Goal: Transaction & Acquisition: Purchase product/service

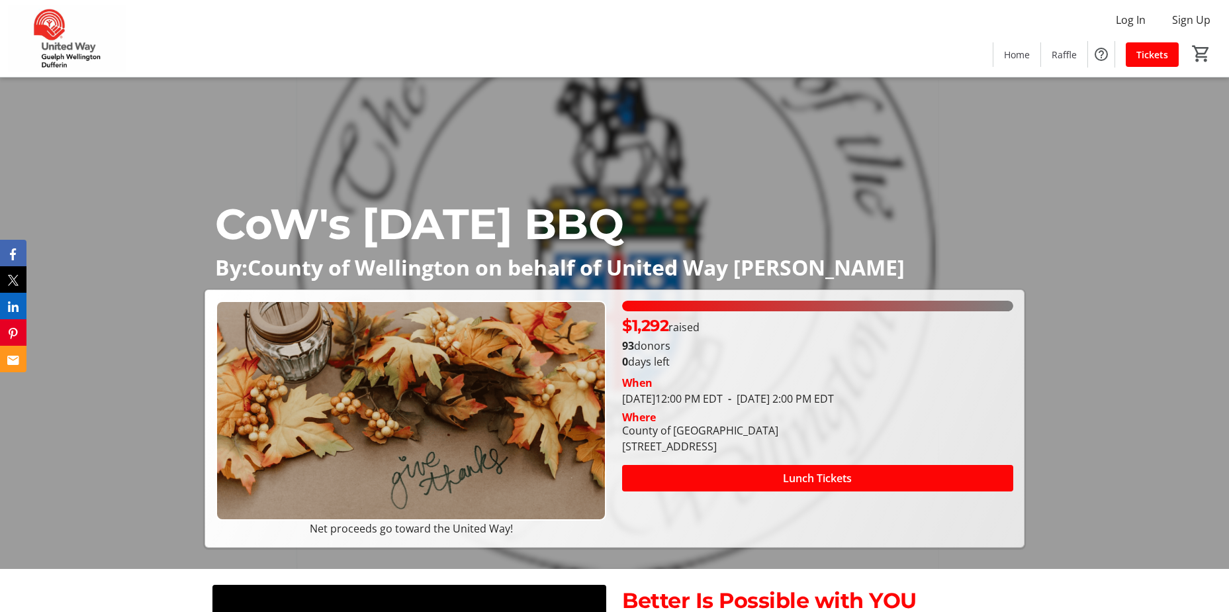
scroll to position [132, 0]
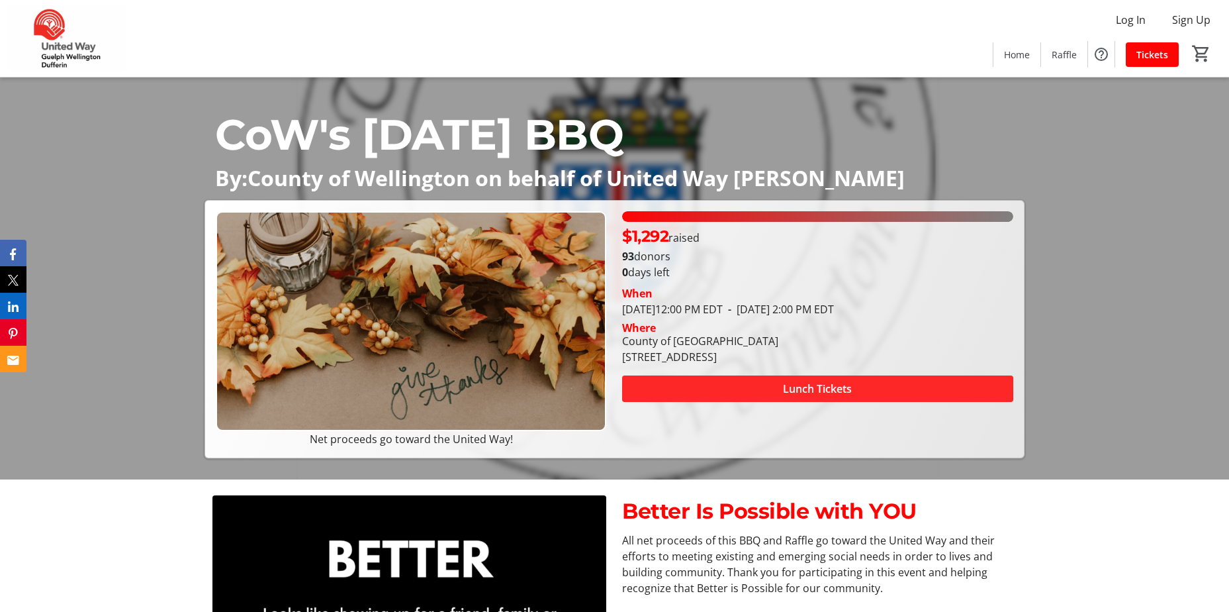
click at [740, 384] on span at bounding box center [817, 389] width 391 height 32
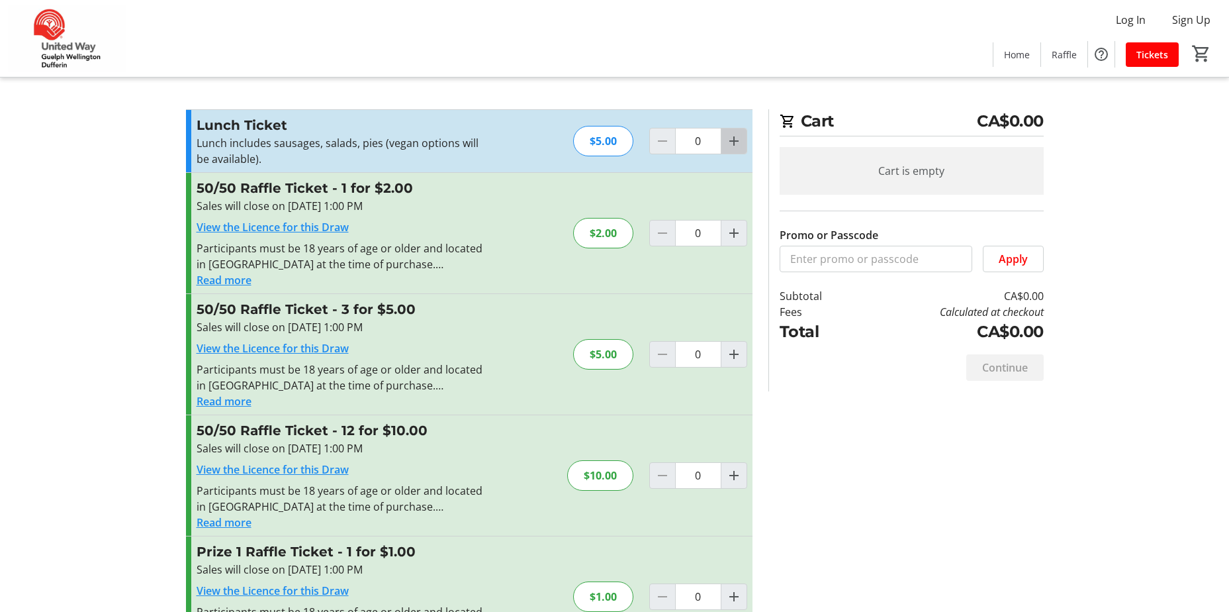
click at [745, 144] on span "Increment by one" at bounding box center [733, 140] width 25 height 25
type input "1"
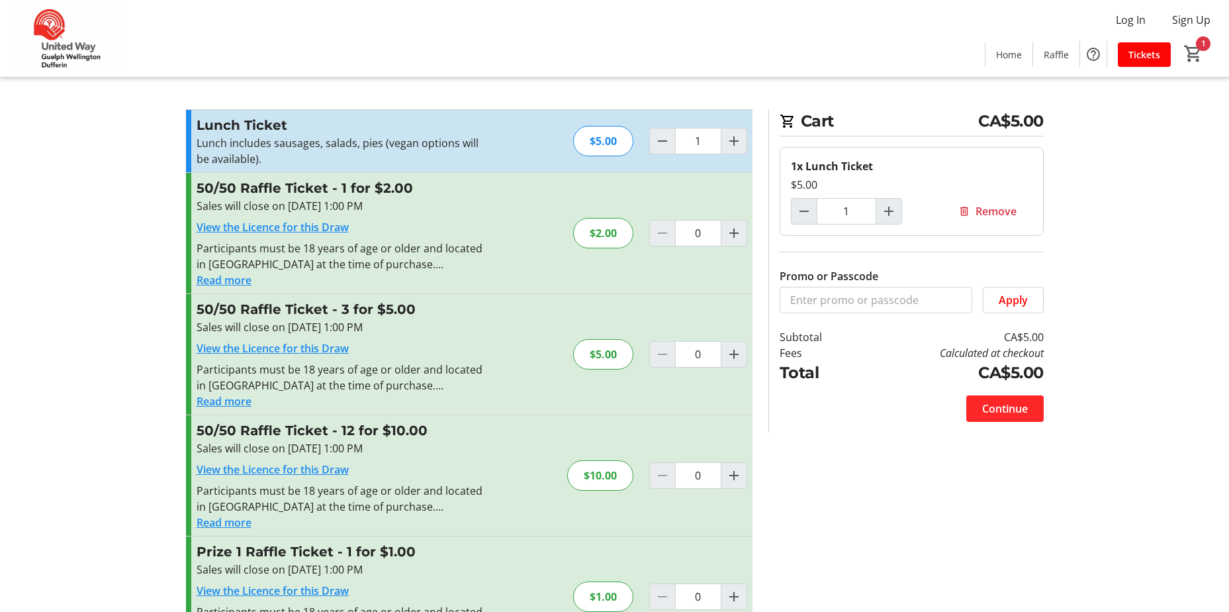
click at [997, 406] on span "Continue" at bounding box center [1005, 408] width 46 height 16
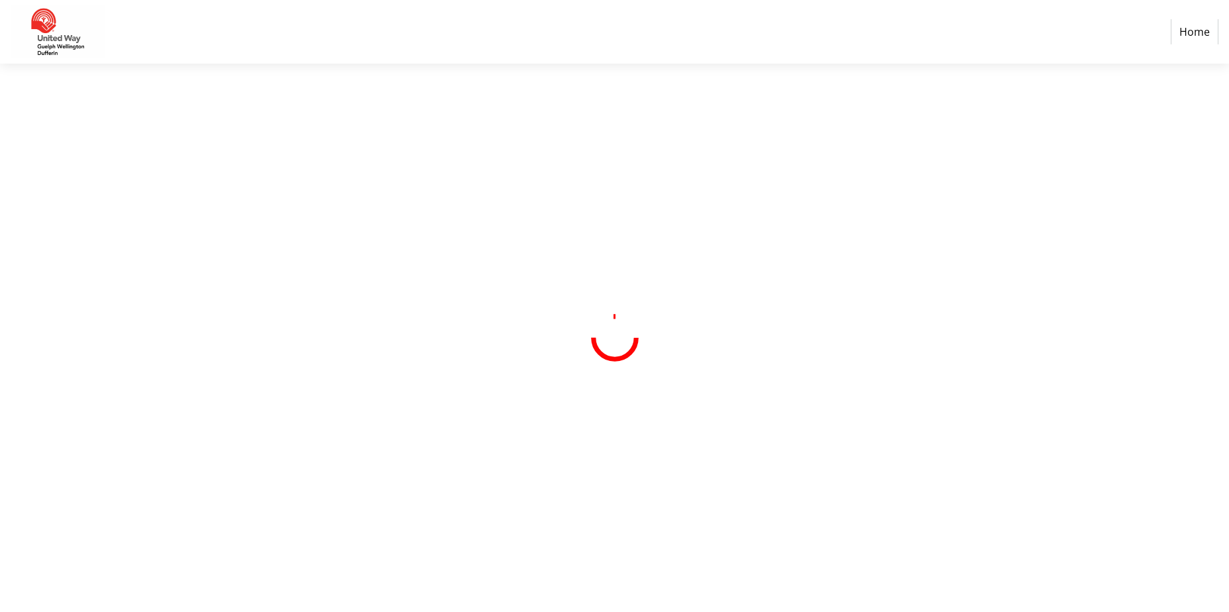
select select "CA"
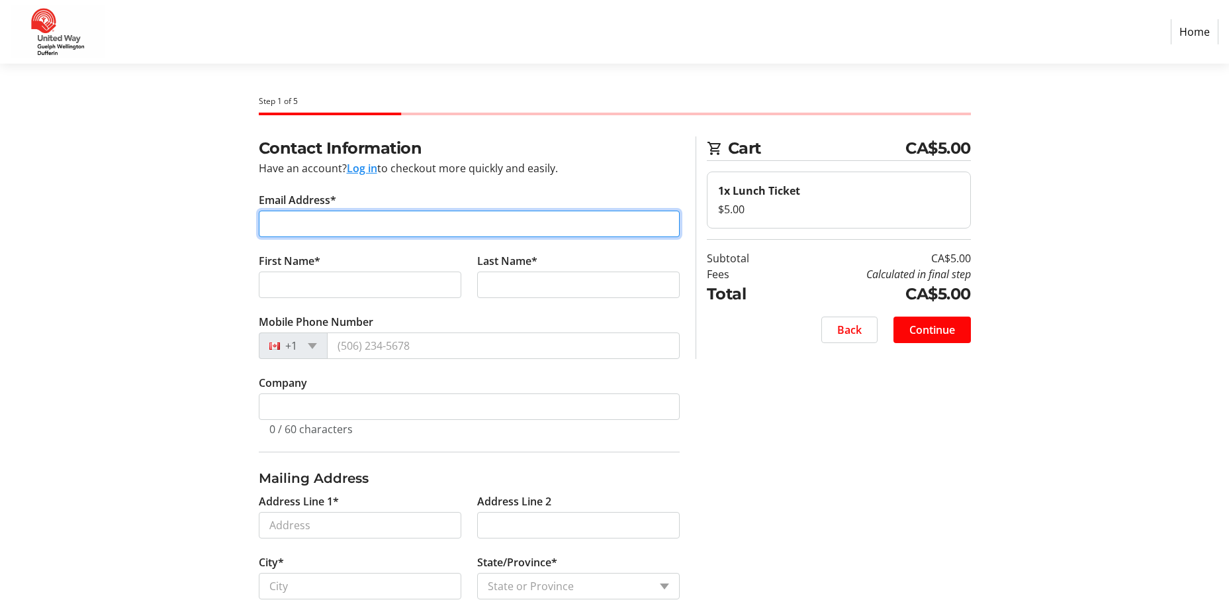
click at [392, 220] on input "Email Address*" at bounding box center [469, 223] width 421 height 26
type input "[PERSON_NAME][EMAIL_ADDRESS][DOMAIN_NAME]"
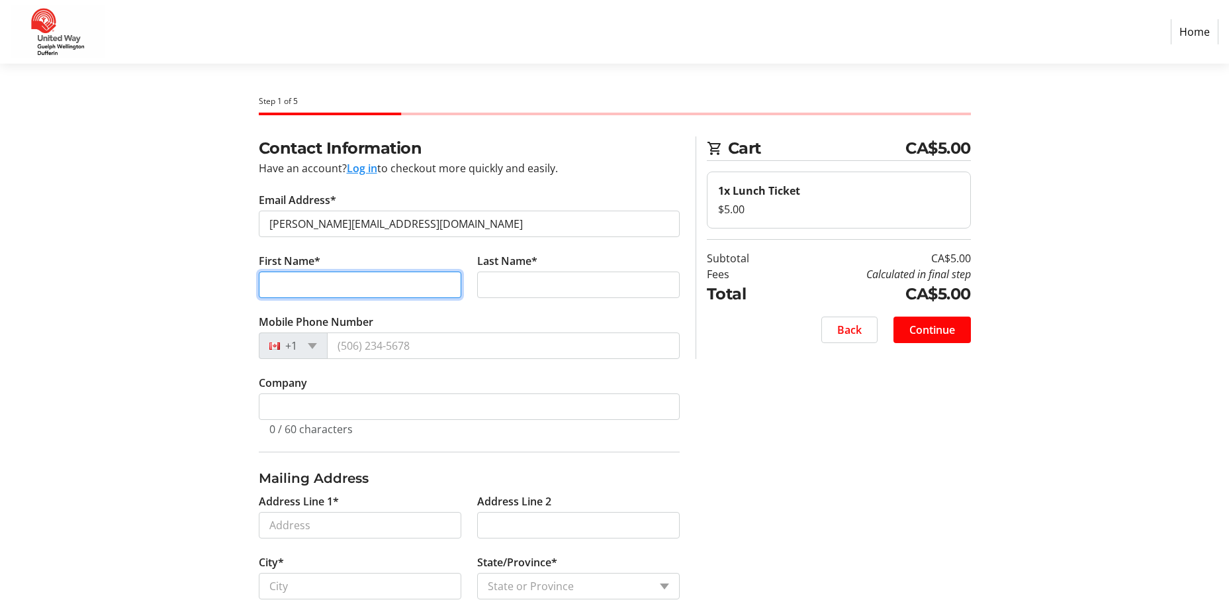
type input "[PERSON_NAME]"
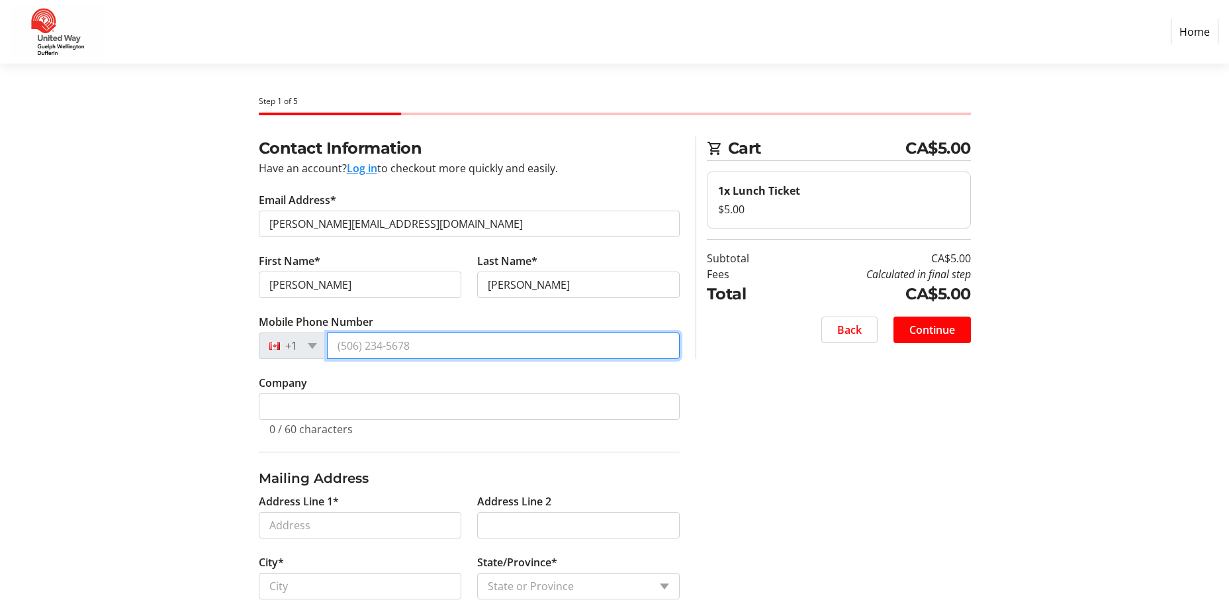
type input "[PHONE_NUMBER]"
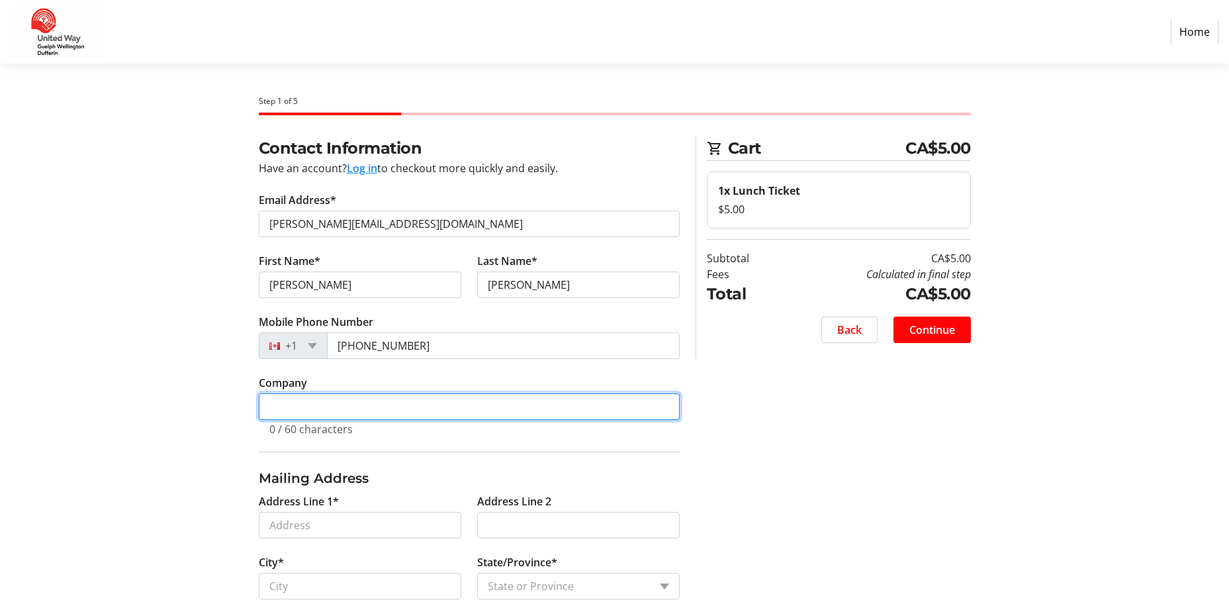
type input "County o"
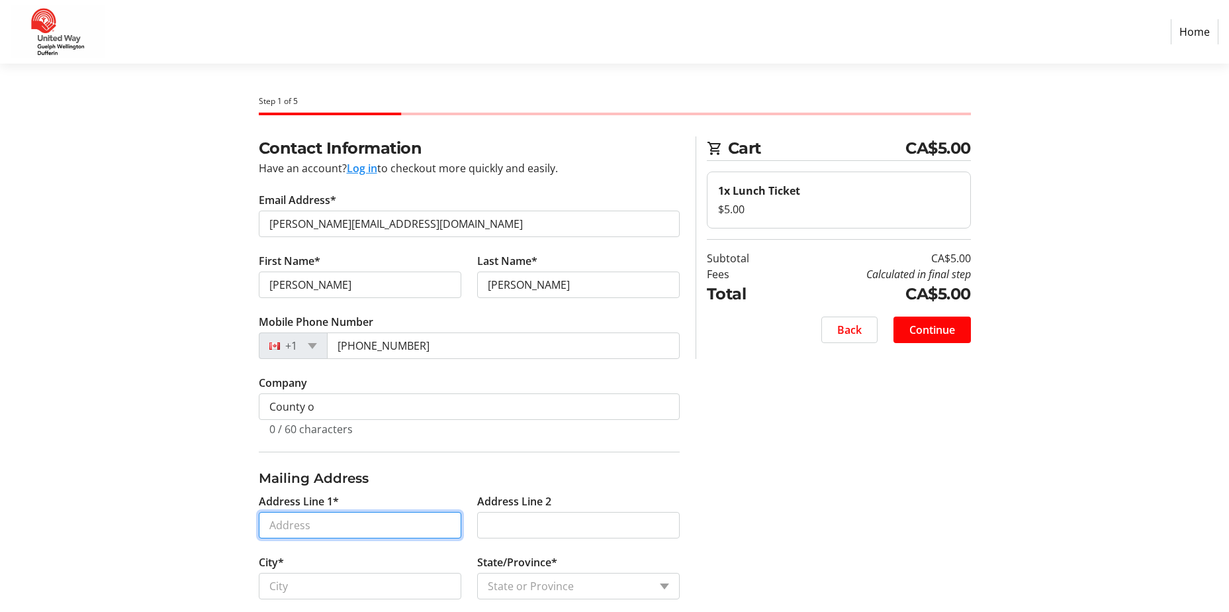
type input "[STREET_ADDRESS]"
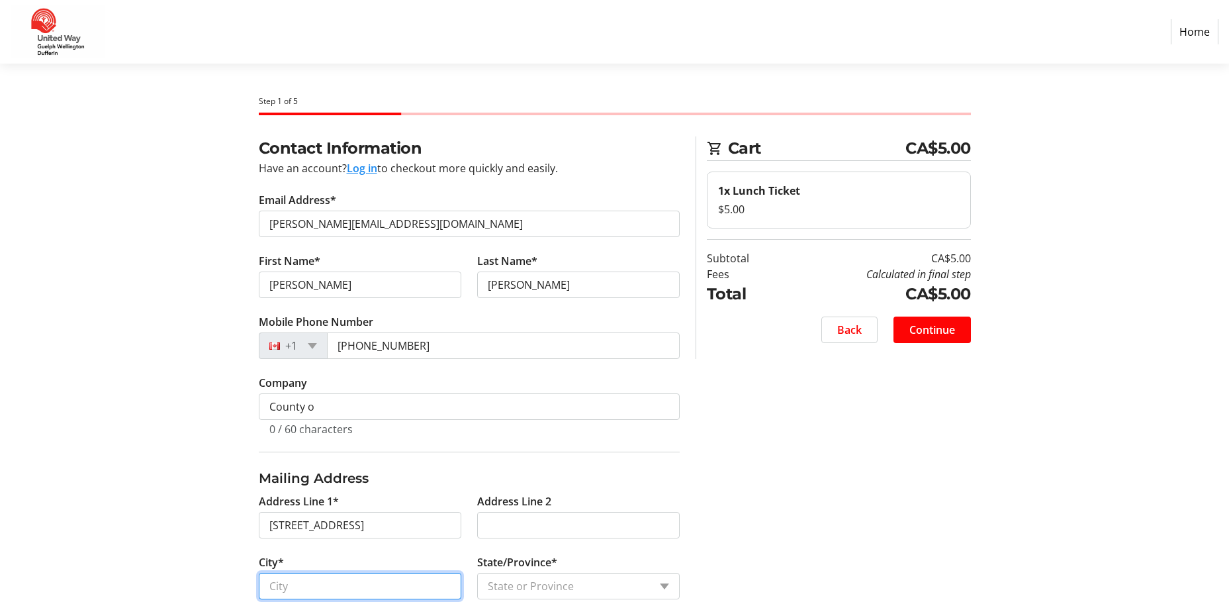
type input "Guelph"
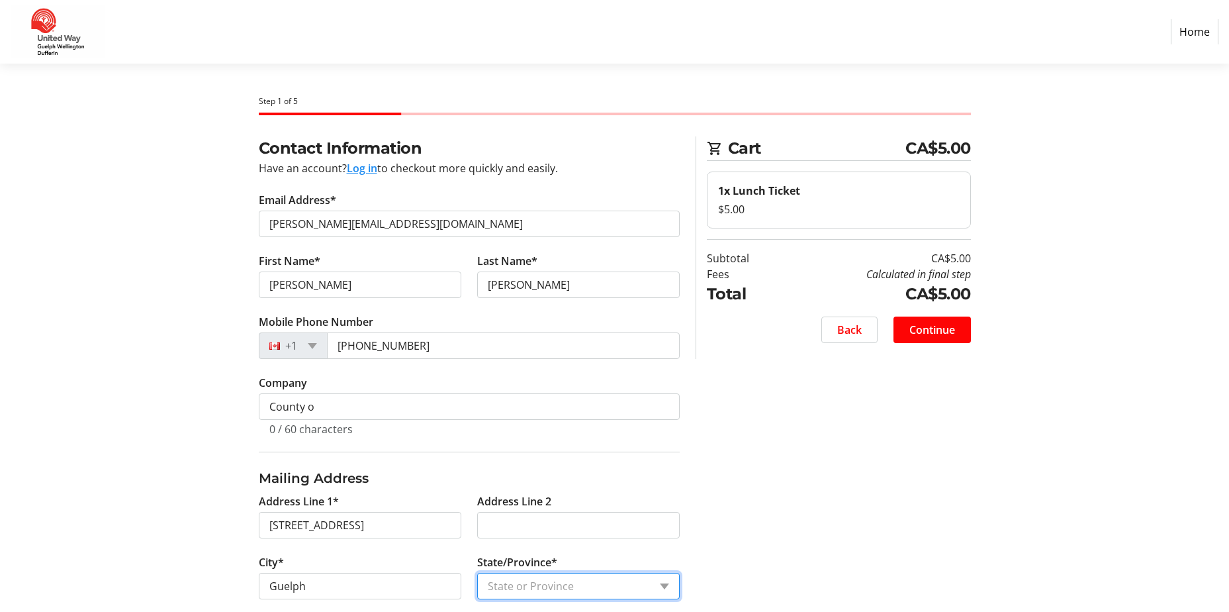
select select "ON"
type input "N1H 3T9"
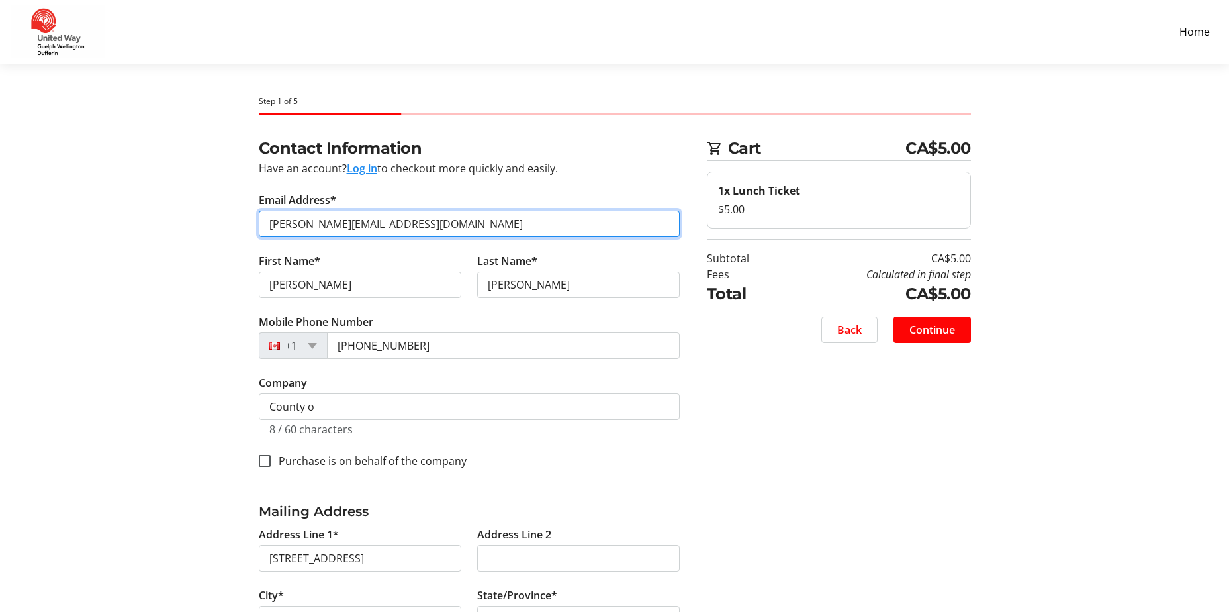
scroll to position [66, 0]
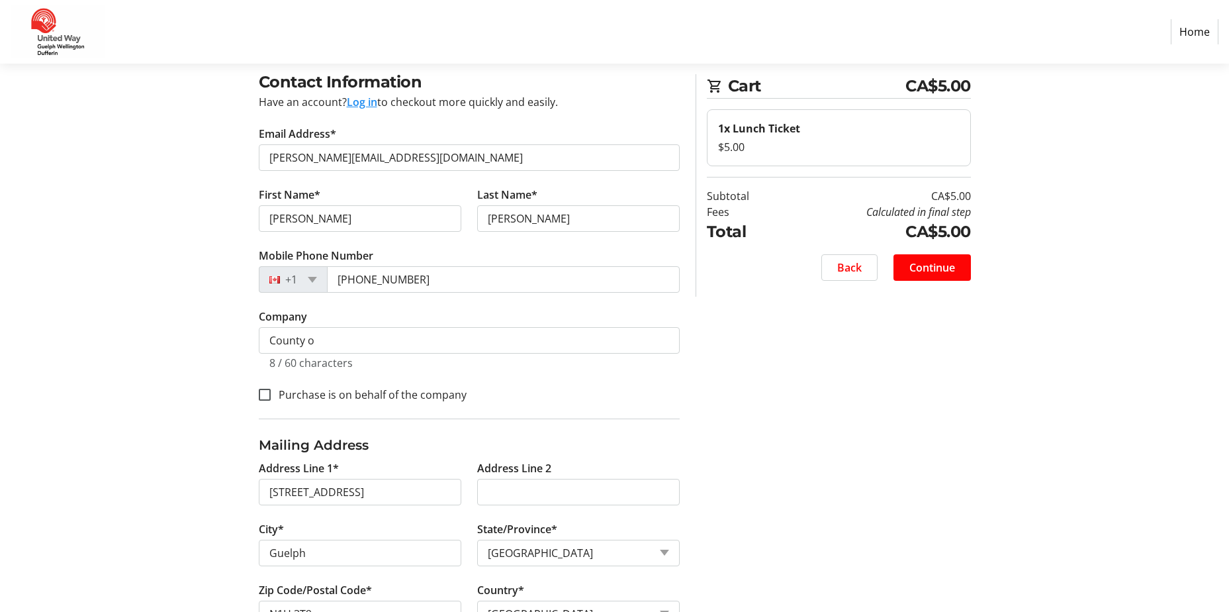
click at [408, 359] on div "8 / 60 characters" at bounding box center [469, 361] width 400 height 16
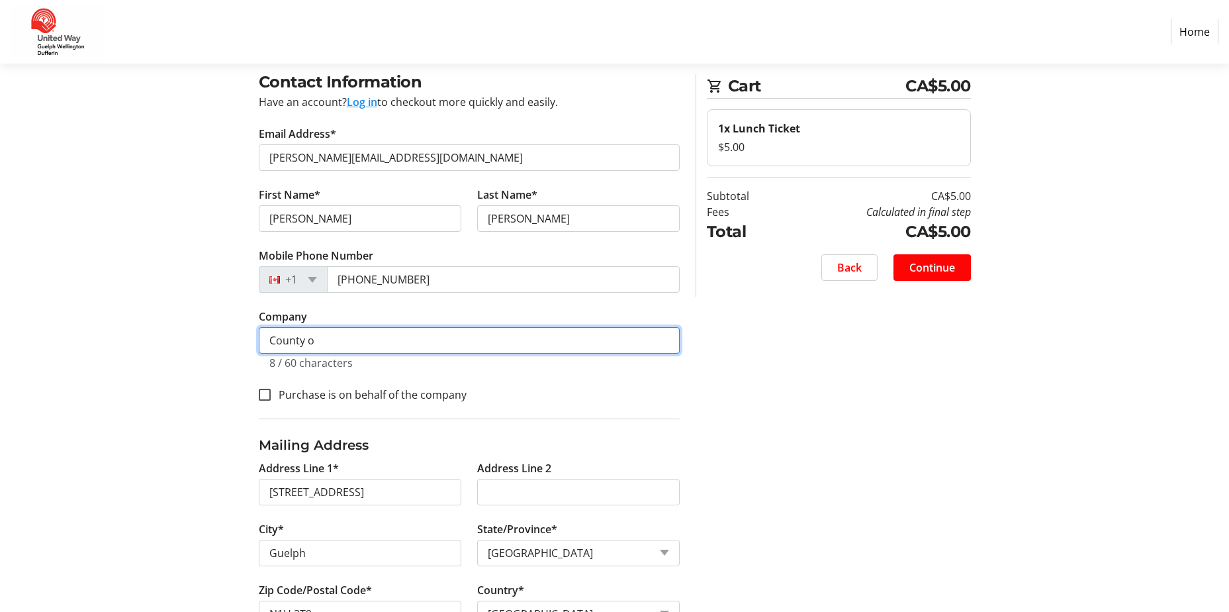
click at [398, 347] on input "County o" at bounding box center [469, 340] width 421 height 26
type input "County of [GEOGRAPHIC_DATA]"
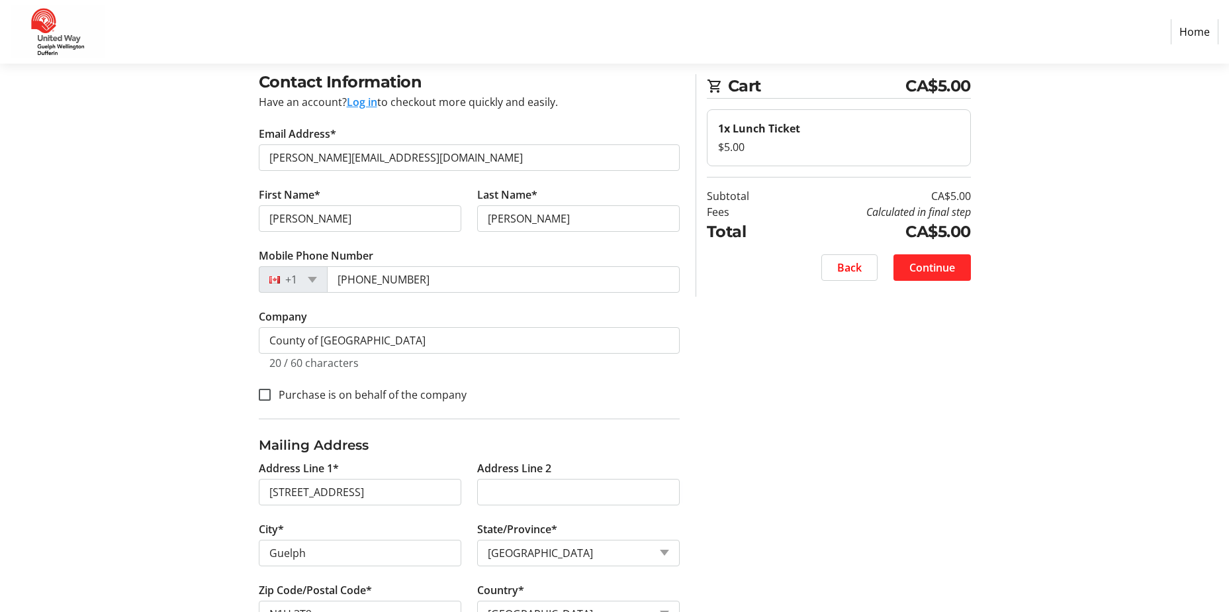
click at [948, 267] on span "Continue" at bounding box center [932, 267] width 46 height 16
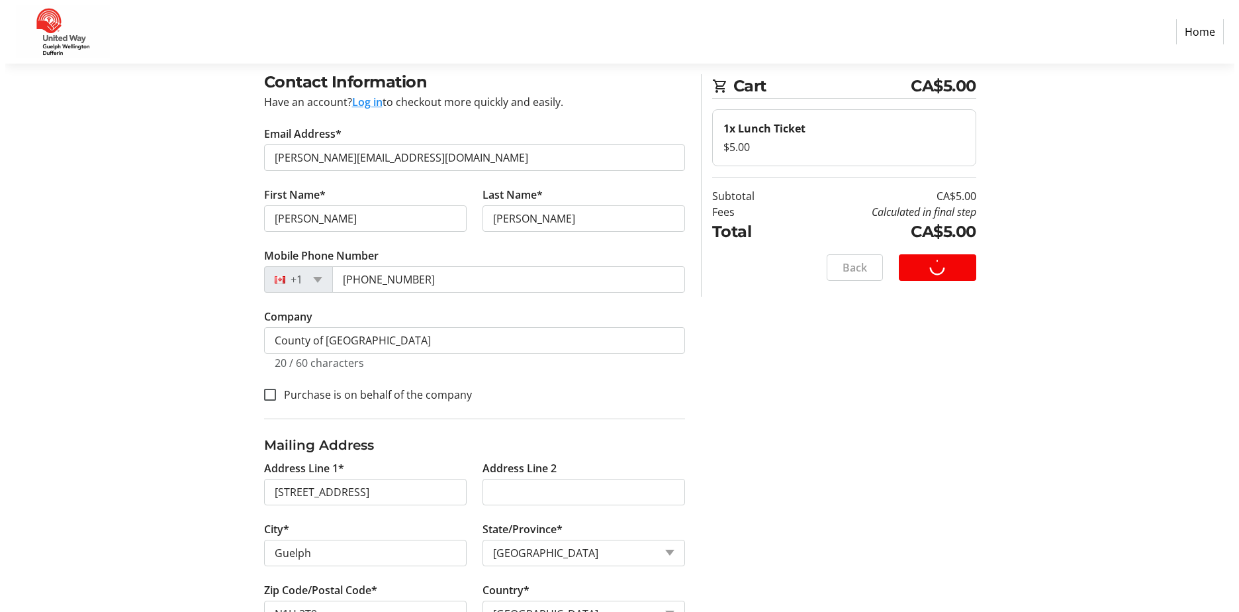
scroll to position [0, 0]
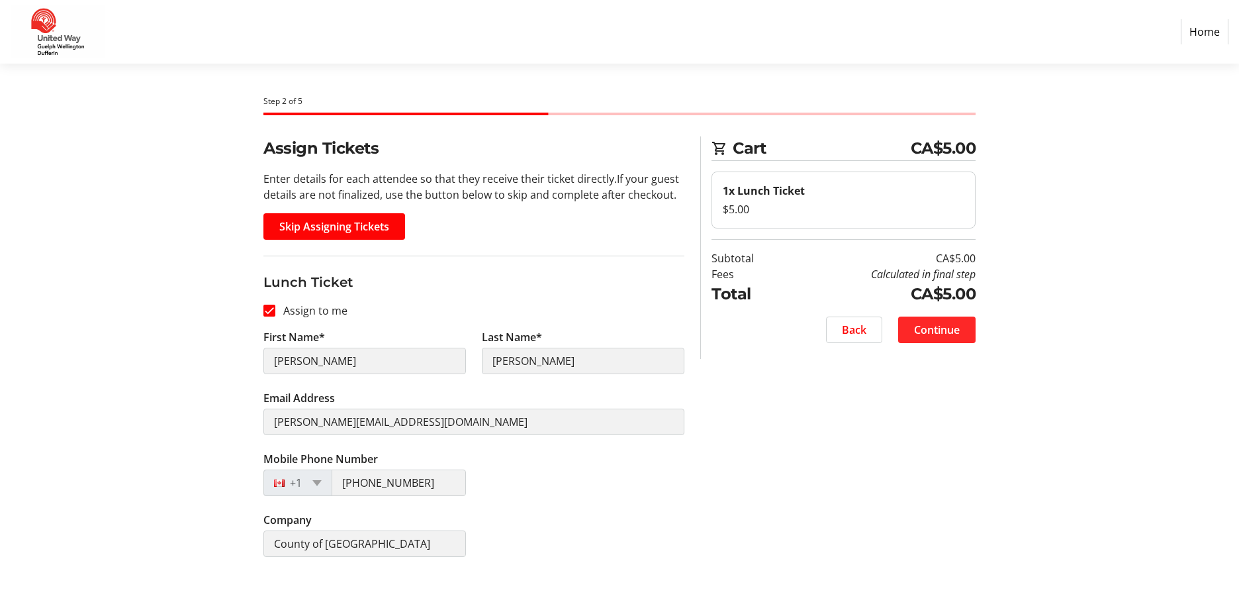
click at [933, 334] on span "Continue" at bounding box center [937, 330] width 46 height 16
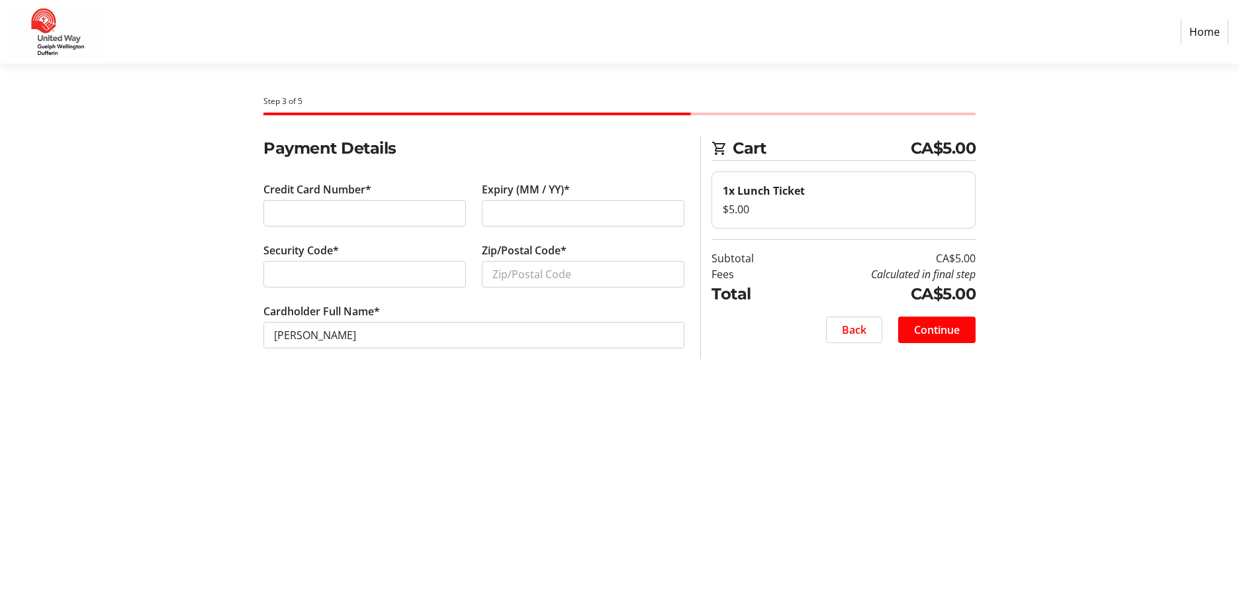
click at [580, 289] on tr-form-field "Zip/Postal Code*" at bounding box center [583, 272] width 203 height 61
click at [581, 277] on input "Zip/Postal Code*" at bounding box center [583, 274] width 203 height 26
type input "L3X 2B3"
click at [948, 324] on span "Continue" at bounding box center [937, 330] width 46 height 16
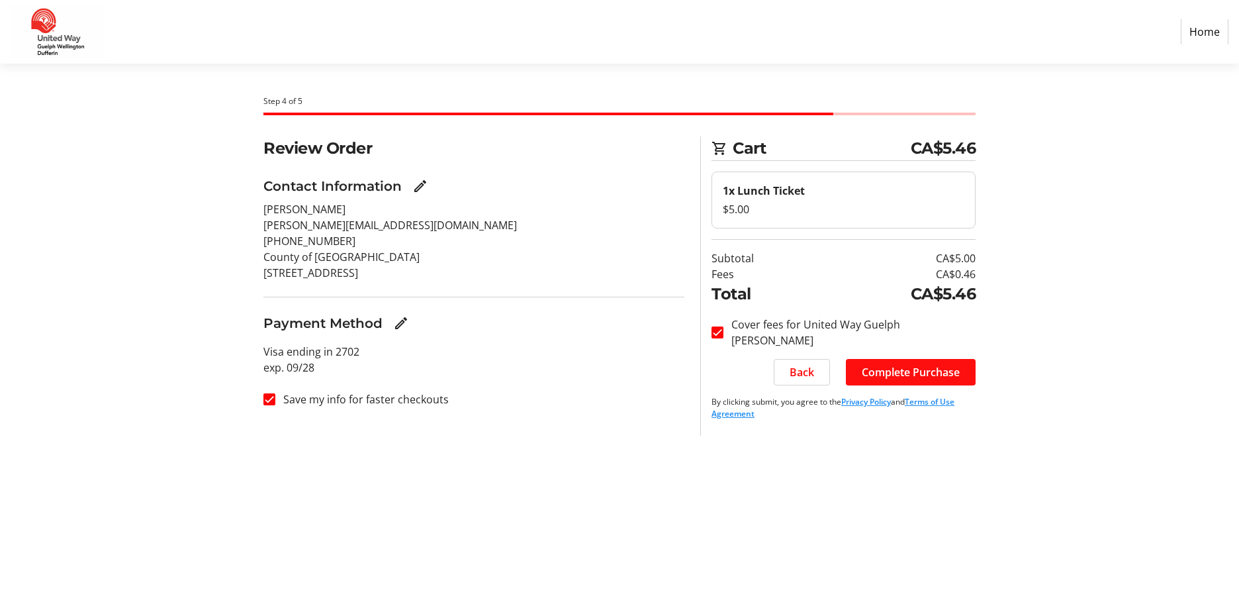
click at [897, 383] on span at bounding box center [911, 372] width 130 height 32
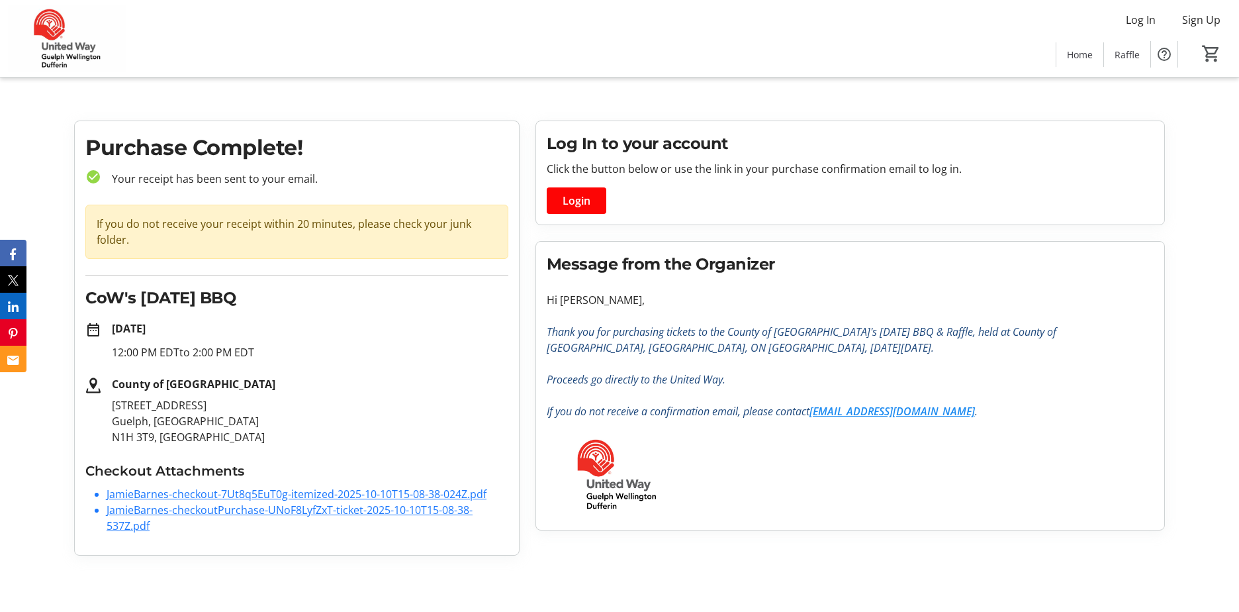
click at [404, 563] on div "Purchase Complete! check_circle Your receipt has been sent to your email. If yo…" at bounding box center [619, 342] width 1107 height 445
